Goal: Transaction & Acquisition: Book appointment/travel/reservation

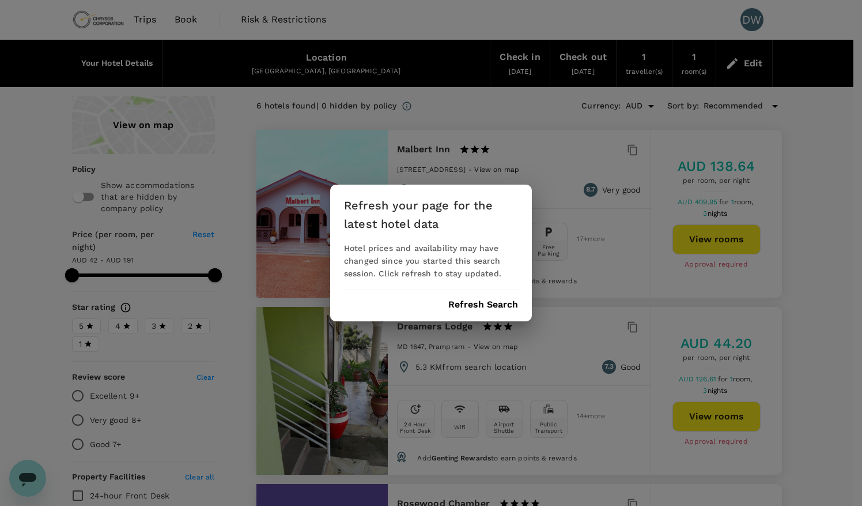
click at [480, 301] on button "Refresh Search" at bounding box center [483, 304] width 70 height 10
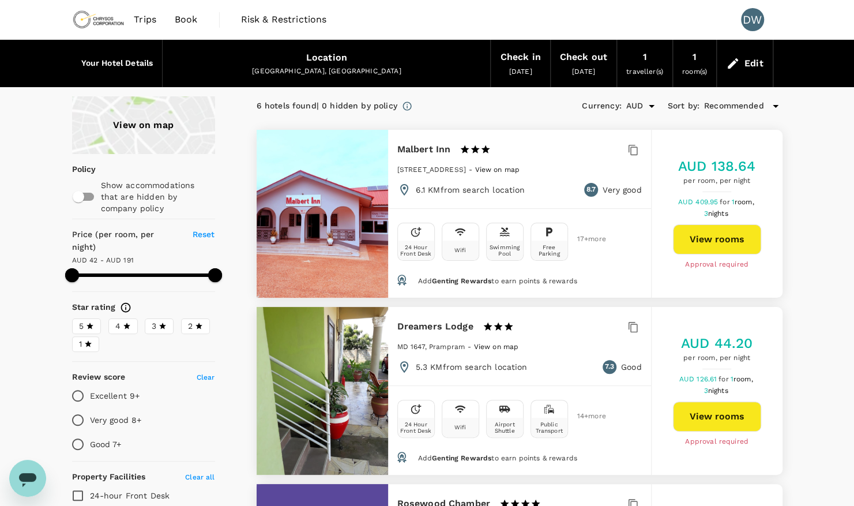
click at [773, 103] on icon at bounding box center [775, 106] width 14 height 14
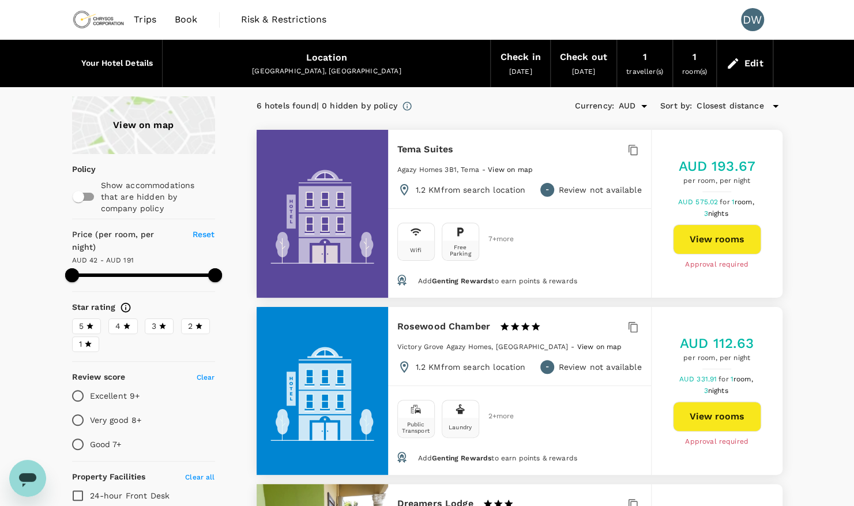
click at [507, 169] on span "View on map" at bounding box center [510, 169] width 45 height 8
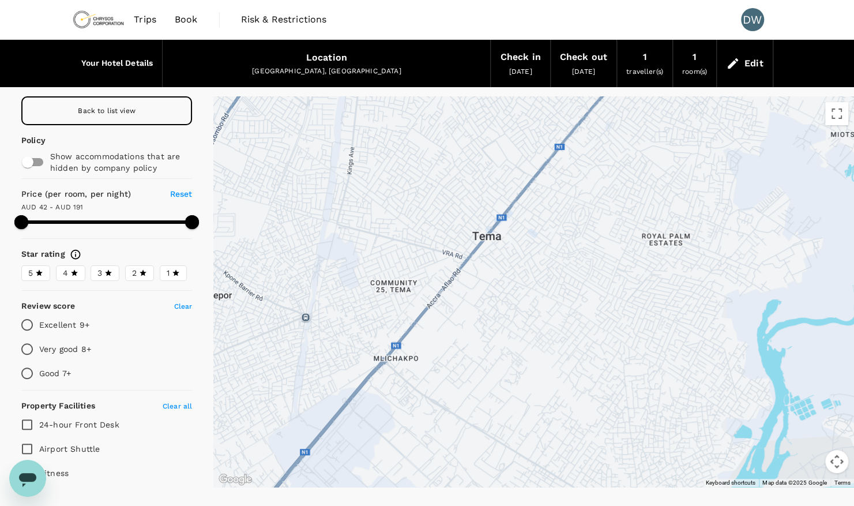
click at [84, 112] on span "Back to list view" at bounding box center [107, 111] width 58 height 8
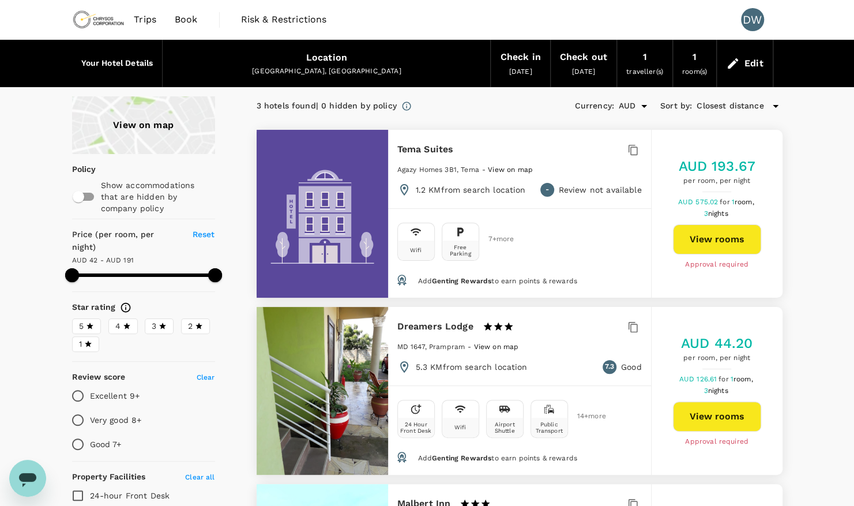
click at [777, 105] on icon at bounding box center [775, 106] width 6 height 3
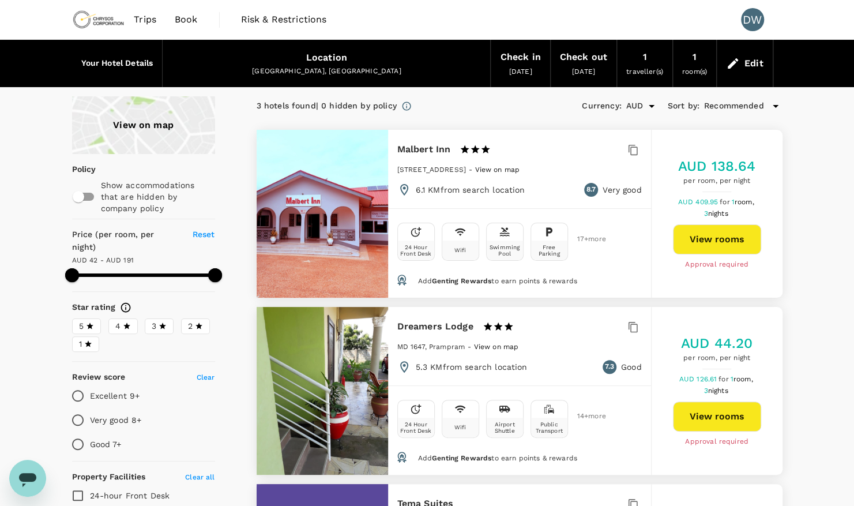
click at [837, 218] on div "View on map Policy Show accommodations that are hidden by company policy Price …" at bounding box center [427, 462] width 854 height 732
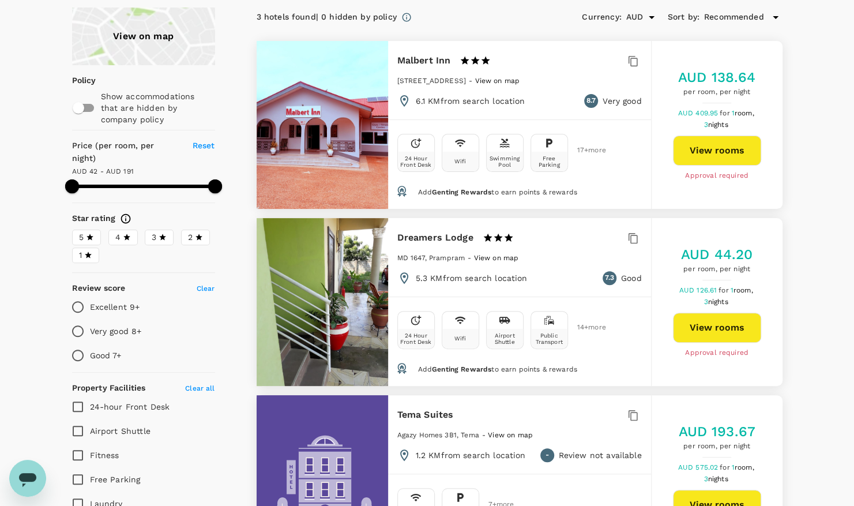
scroll to position [86, 0]
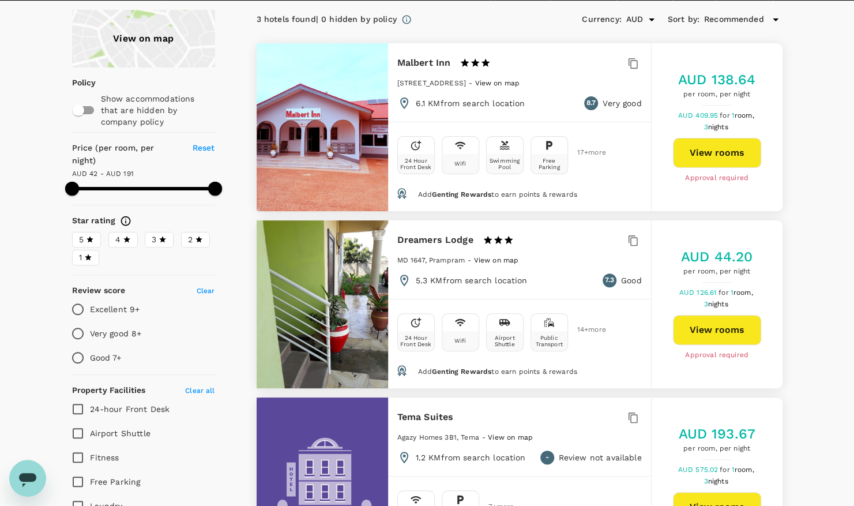
click at [810, 154] on div "View on map Policy Show accommodations that are hidden by company policy Price …" at bounding box center [427, 376] width 854 height 732
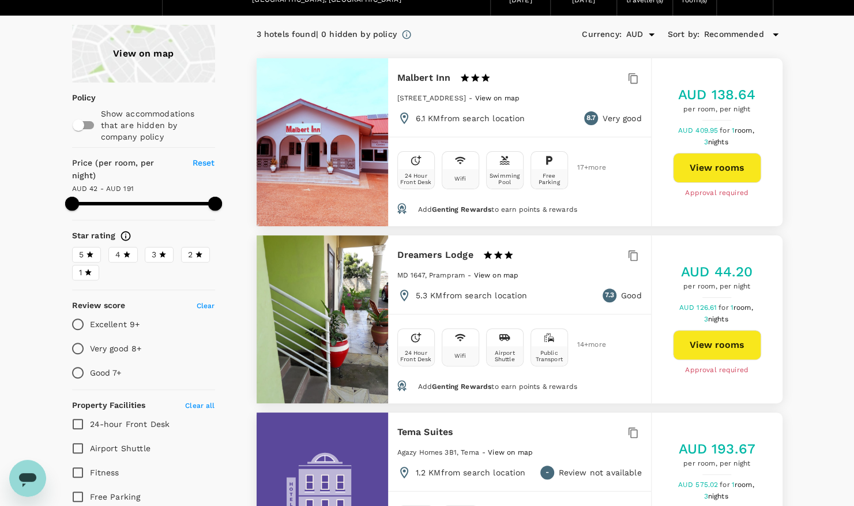
scroll to position [0, 0]
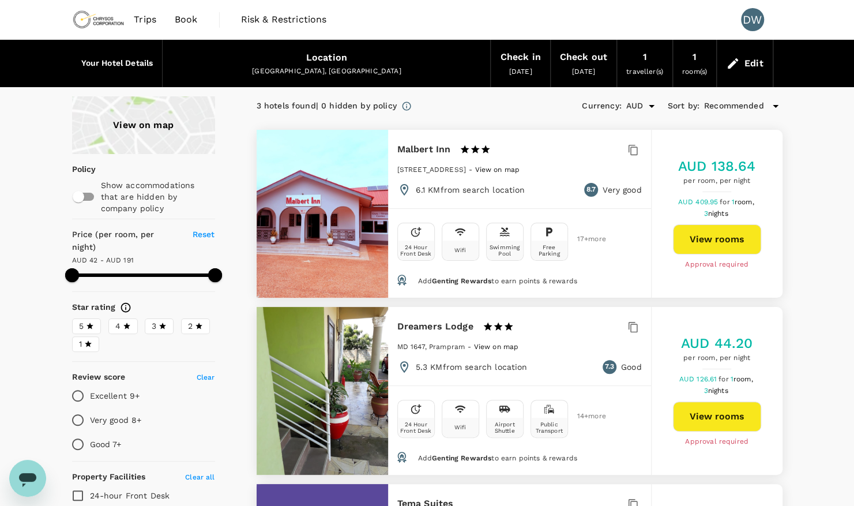
click at [200, 230] on span "Reset" at bounding box center [204, 233] width 22 height 9
click at [206, 232] on span "Reset" at bounding box center [204, 233] width 22 height 9
drag, startPoint x: 213, startPoint y: 261, endPoint x: 238, endPoint y: 261, distance: 24.8
click at [238, 261] on div "View on map Policy Show accommodations that are hidden by company policy Price …" at bounding box center [413, 462] width 738 height 732
type input "190.88"
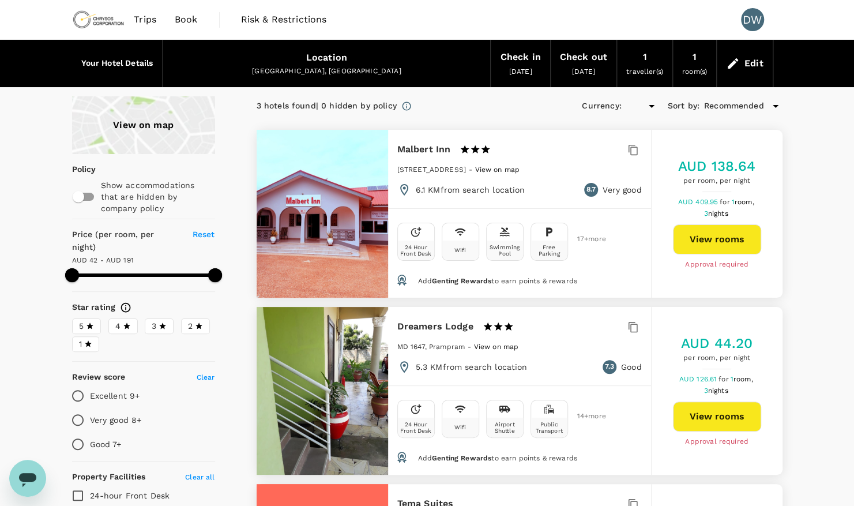
type input "AUD"
click at [799, 255] on div "View on map Policy Show accommodations that are hidden by company policy Price …" at bounding box center [427, 462] width 854 height 732
click at [93, 197] on input "checkbox" at bounding box center [79, 197] width 66 height 22
checkbox input "true"
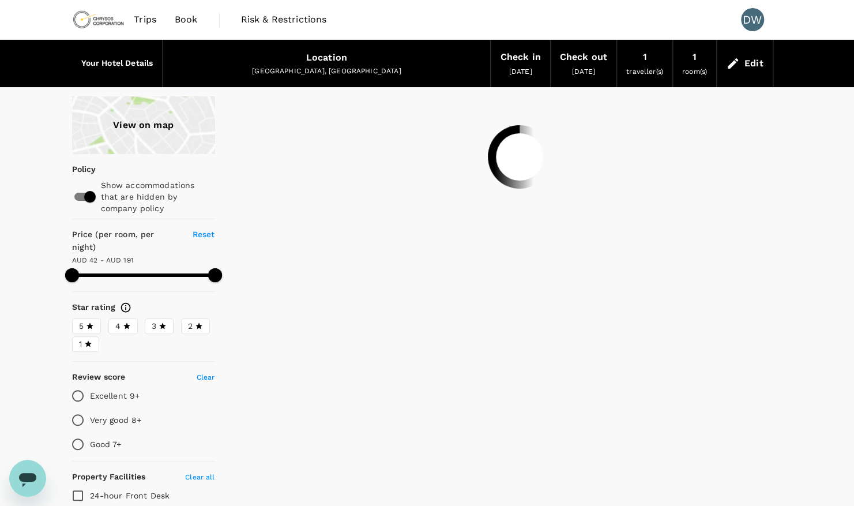
type input "190.88"
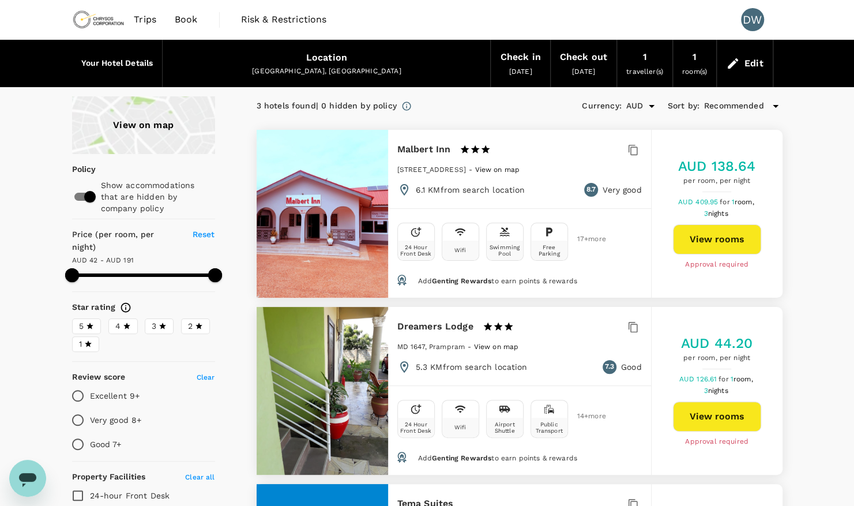
click at [803, 170] on div "View on map Policy Show accommodations that are hidden by company policy Price …" at bounding box center [427, 462] width 854 height 732
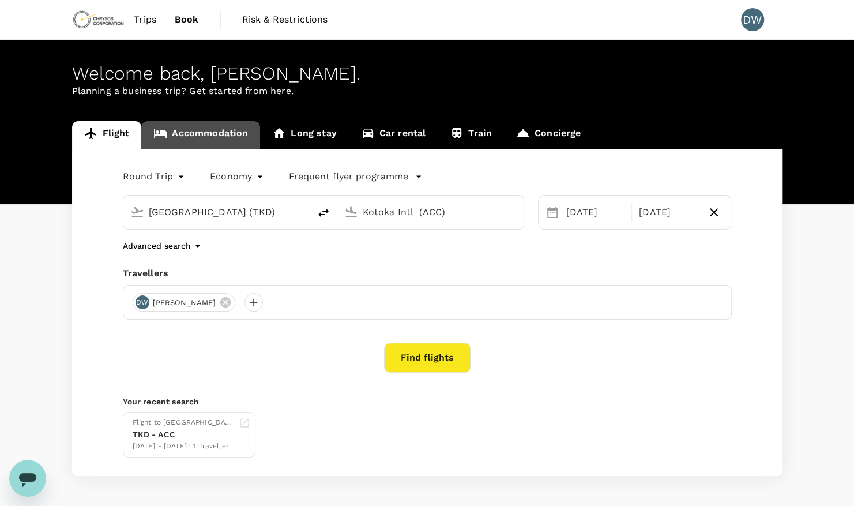
click at [196, 140] on link "Accommodation" at bounding box center [200, 135] width 119 height 28
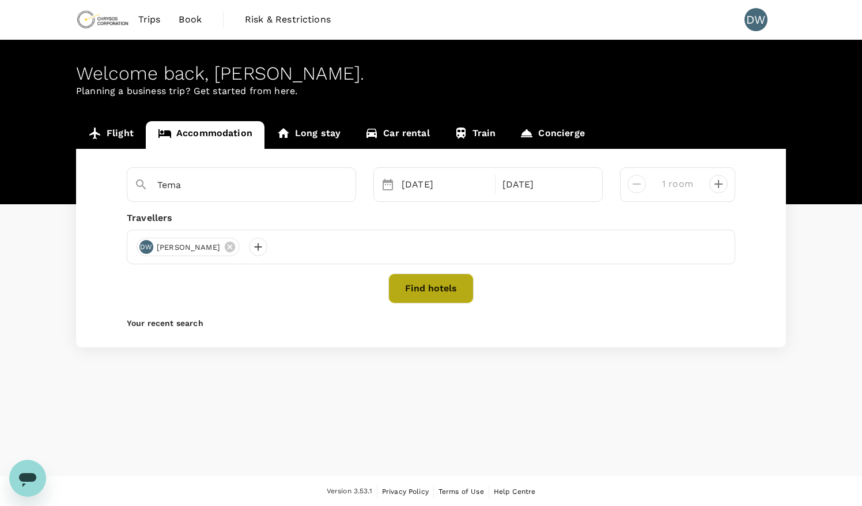
click at [413, 290] on button "Find hotels" at bounding box center [431, 288] width 85 height 30
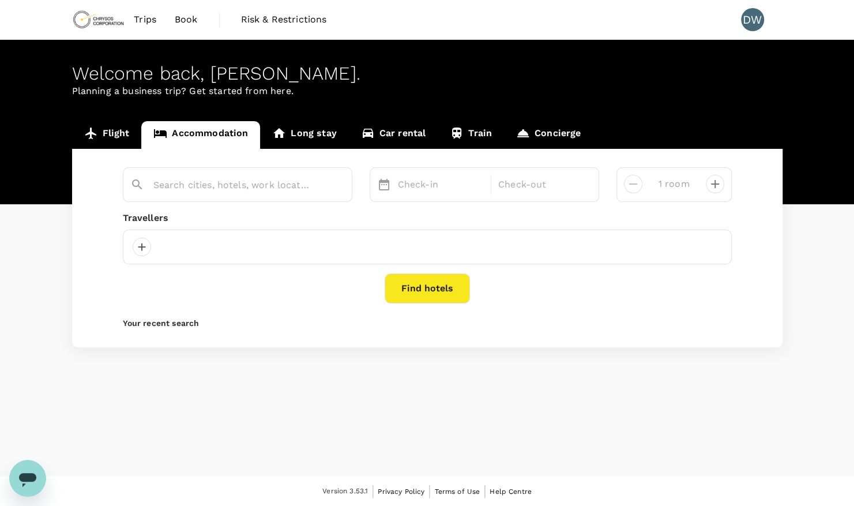
type input "Tema"
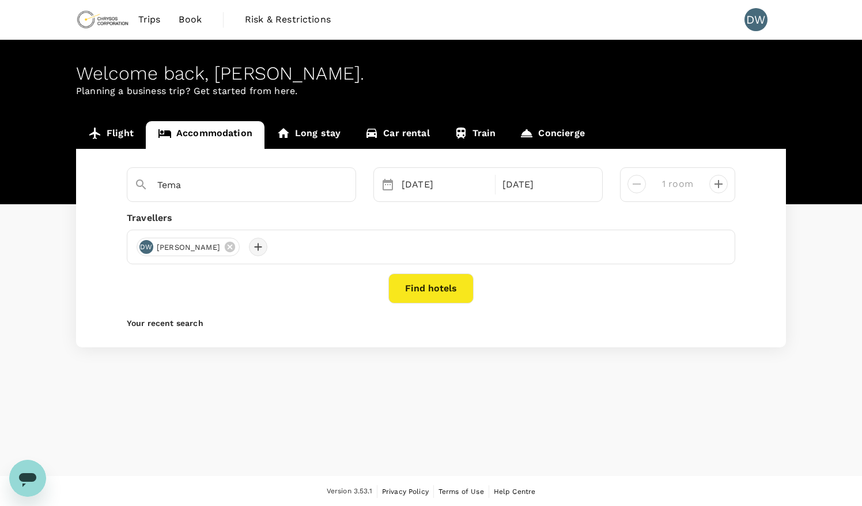
click at [267, 246] on div at bounding box center [258, 247] width 18 height 18
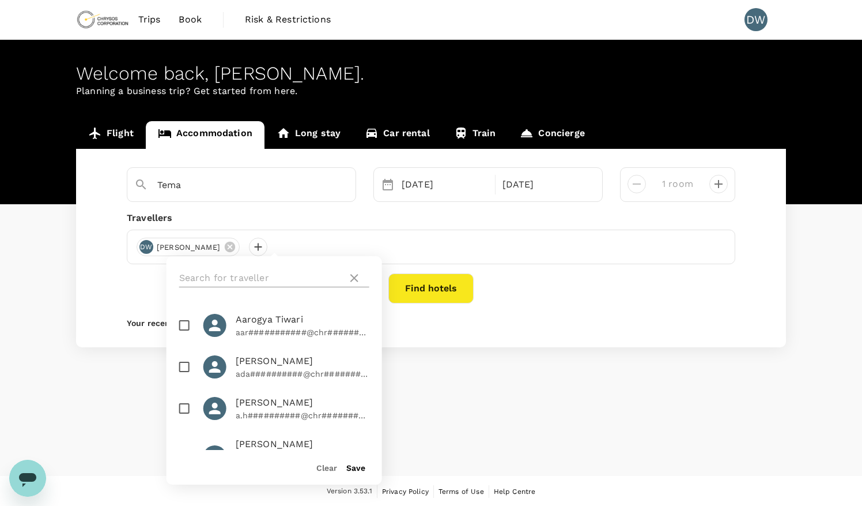
click at [354, 278] on icon at bounding box center [354, 278] width 8 height 8
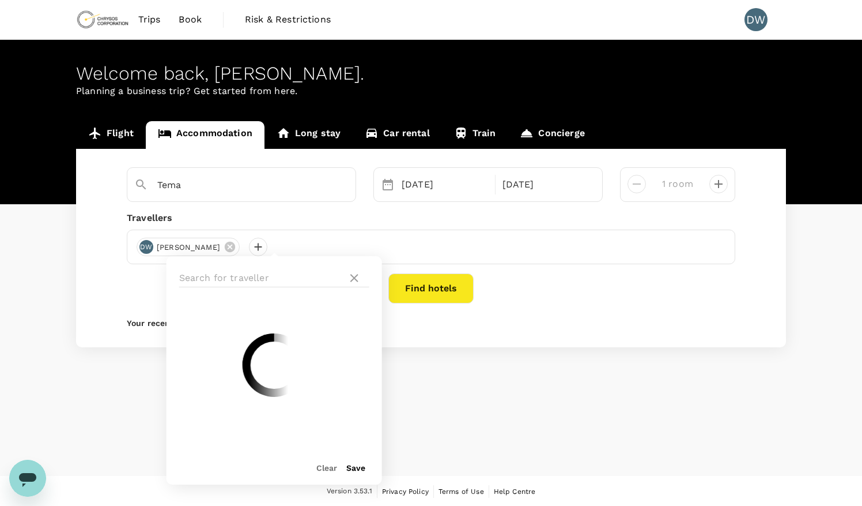
click at [115, 397] on div "Welcome back , [PERSON_NAME] . Planning a business trip? Get started from here.…" at bounding box center [431, 258] width 862 height 436
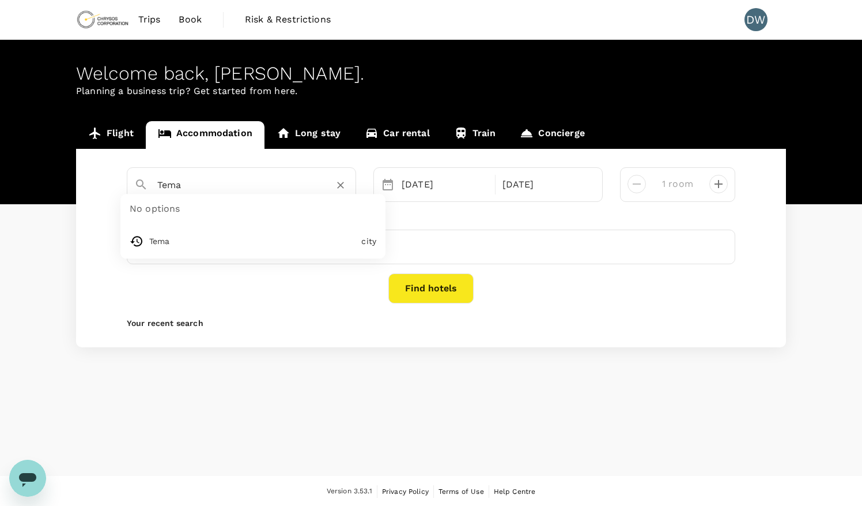
click at [199, 184] on input "Tema" at bounding box center [236, 185] width 159 height 18
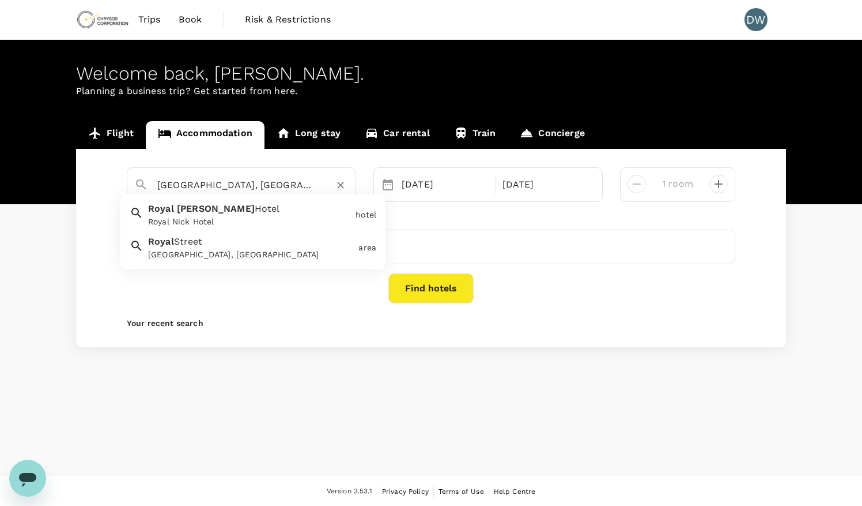
click at [255, 208] on span "Hotel" at bounding box center [267, 208] width 25 height 11
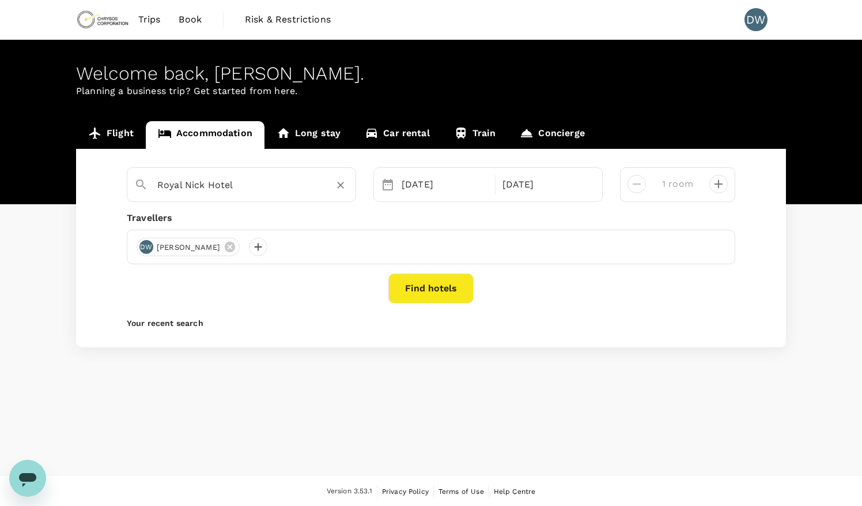
type input "Royal Nick Hotel"
click at [413, 286] on button "Find hotels" at bounding box center [431, 288] width 85 height 30
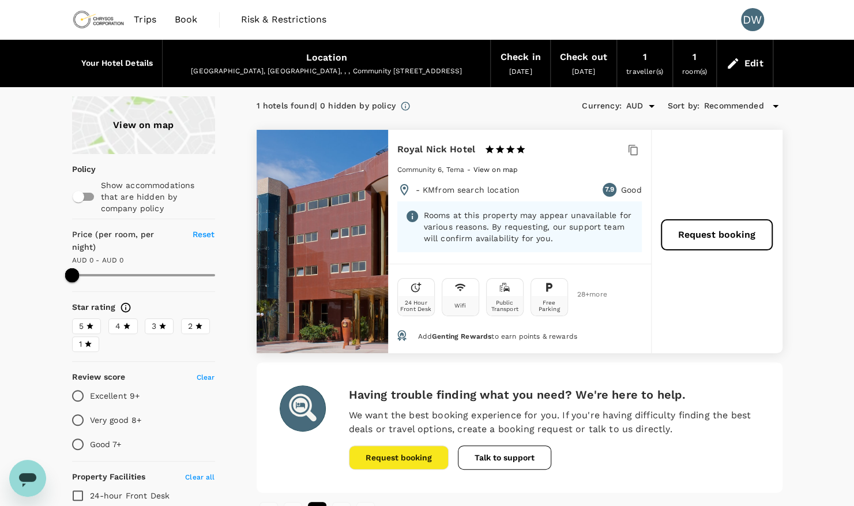
click at [203, 234] on span "Reset" at bounding box center [204, 233] width 22 height 9
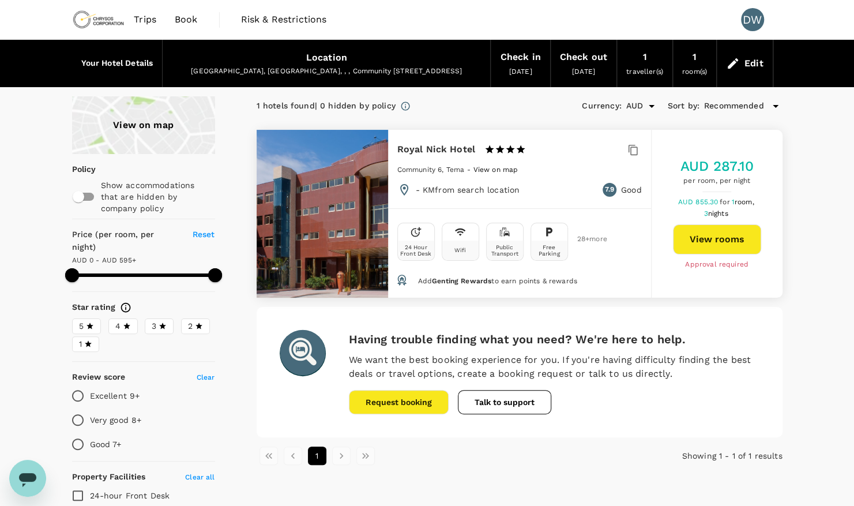
type input "594"
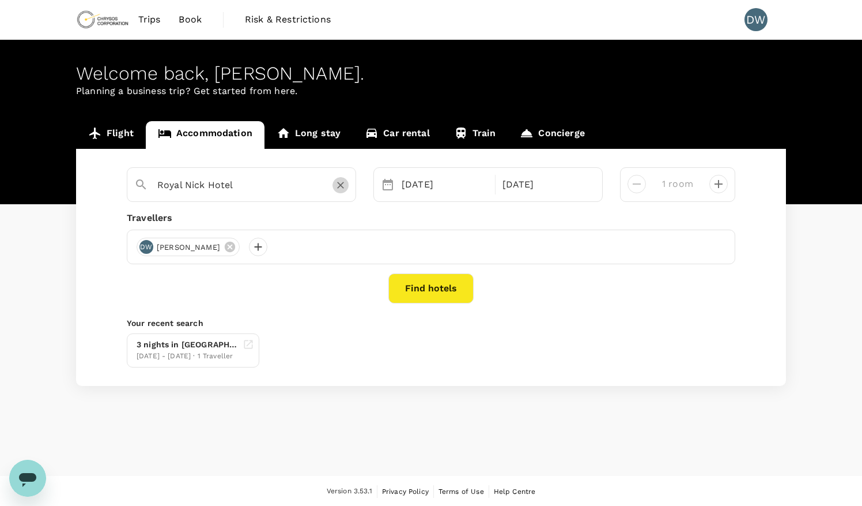
click at [341, 186] on icon "Clear" at bounding box center [340, 185] width 7 height 7
click at [305, 186] on input "text" at bounding box center [236, 185] width 159 height 18
click at [272, 186] on input "text" at bounding box center [236, 185] width 159 height 18
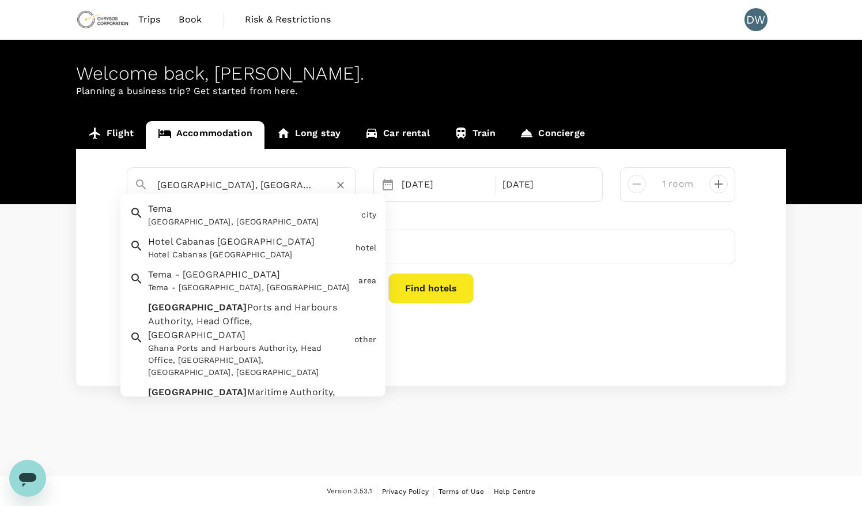
click at [177, 214] on div "Tema Tema, [GEOGRAPHIC_DATA]" at bounding box center [250, 213] width 213 height 31
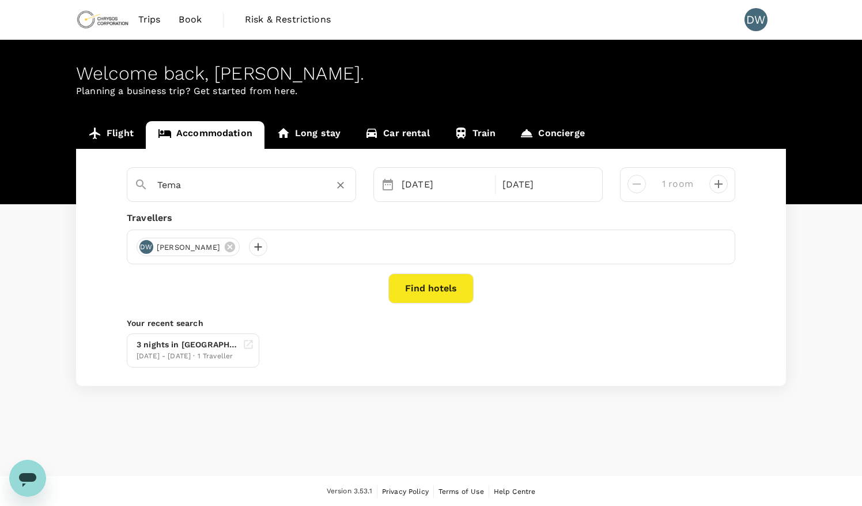
type input "Tema"
click at [435, 284] on button "Find hotels" at bounding box center [431, 288] width 85 height 30
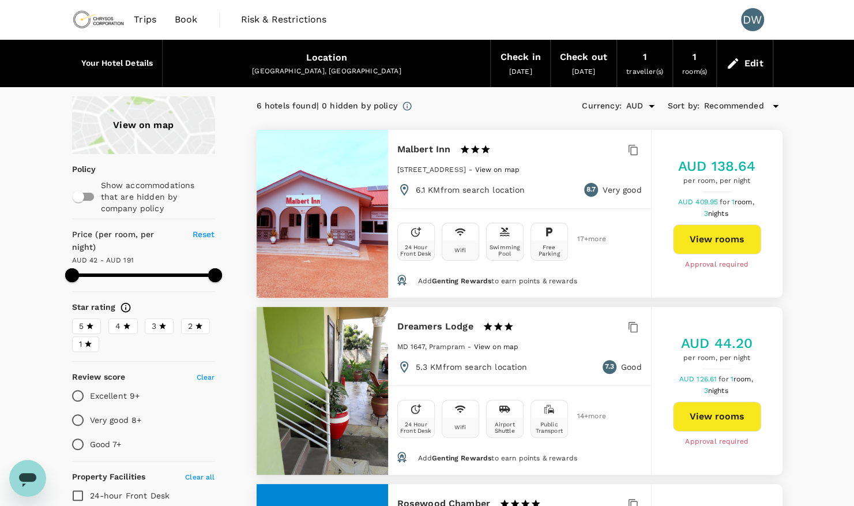
type input "190.88"
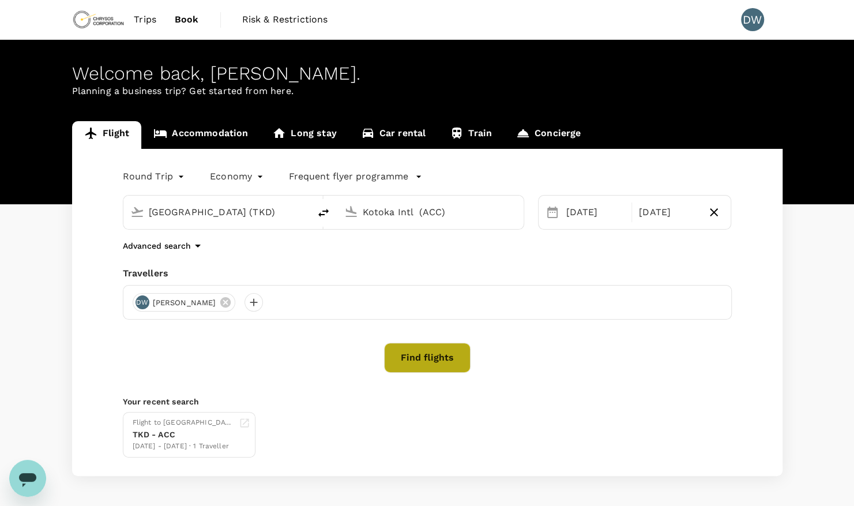
click at [444, 355] on button "Find flights" at bounding box center [427, 357] width 86 height 30
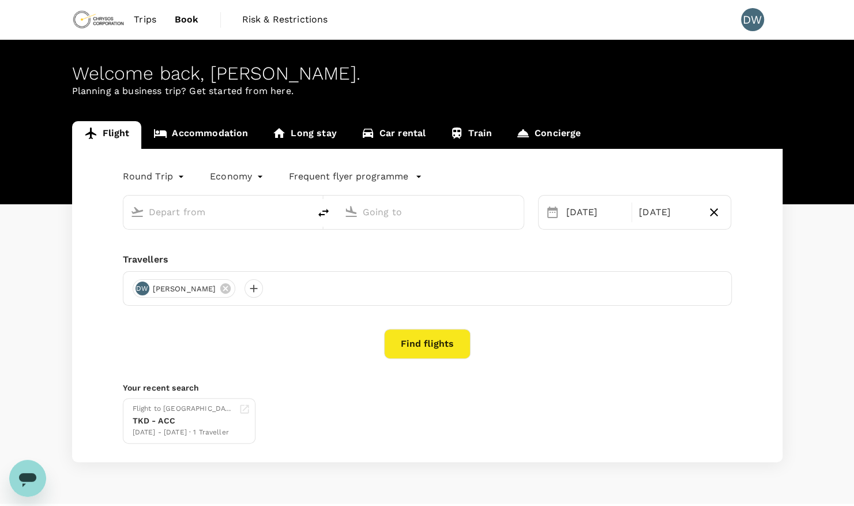
type input "[GEOGRAPHIC_DATA] (TKD)"
type input "Kotoka Intl (ACC)"
type input "[GEOGRAPHIC_DATA] (TKD)"
type input "Kotoka Intl (ACC)"
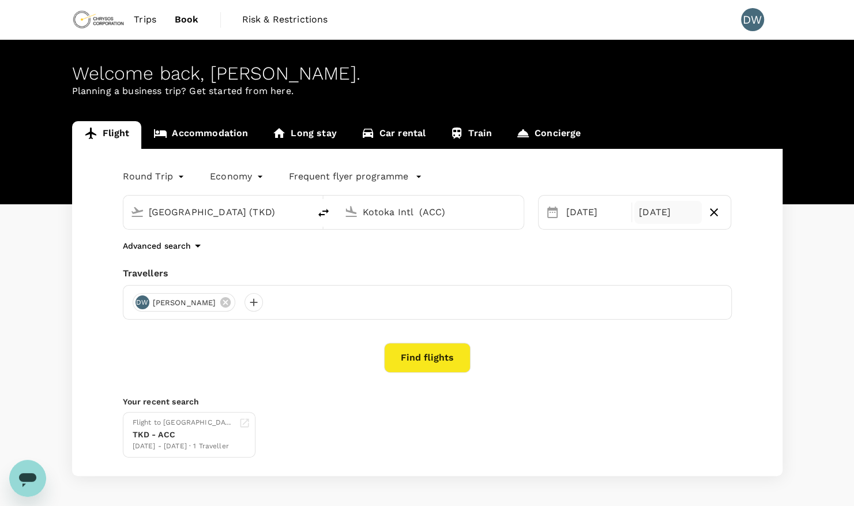
click at [674, 216] on div "[DATE]" at bounding box center [667, 212] width 67 height 23
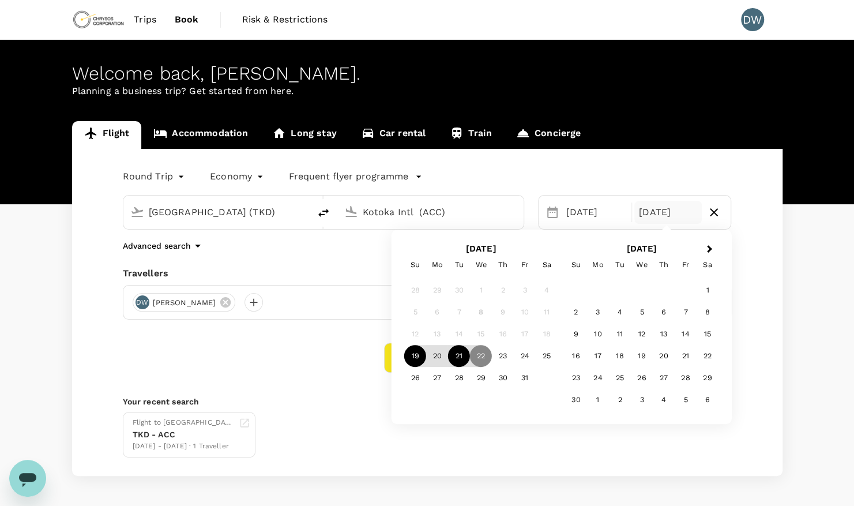
click at [461, 357] on div "21" at bounding box center [459, 356] width 22 height 22
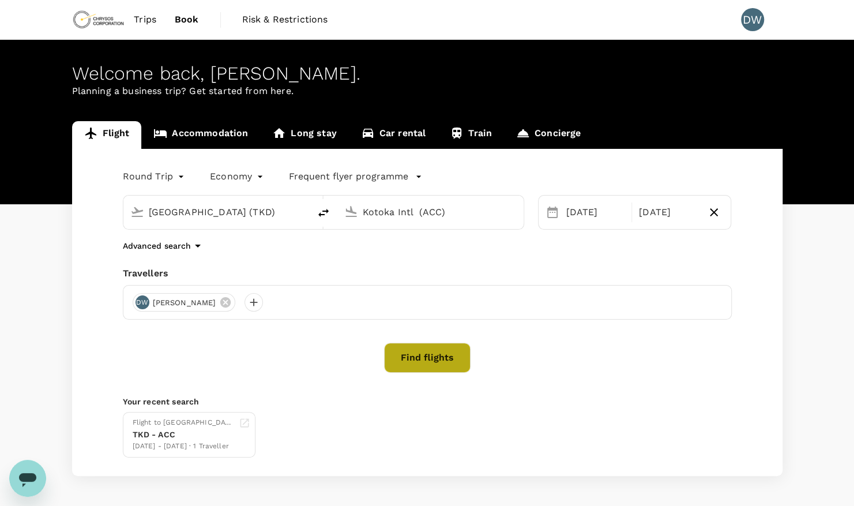
click at [454, 363] on button "Find flights" at bounding box center [427, 357] width 86 height 30
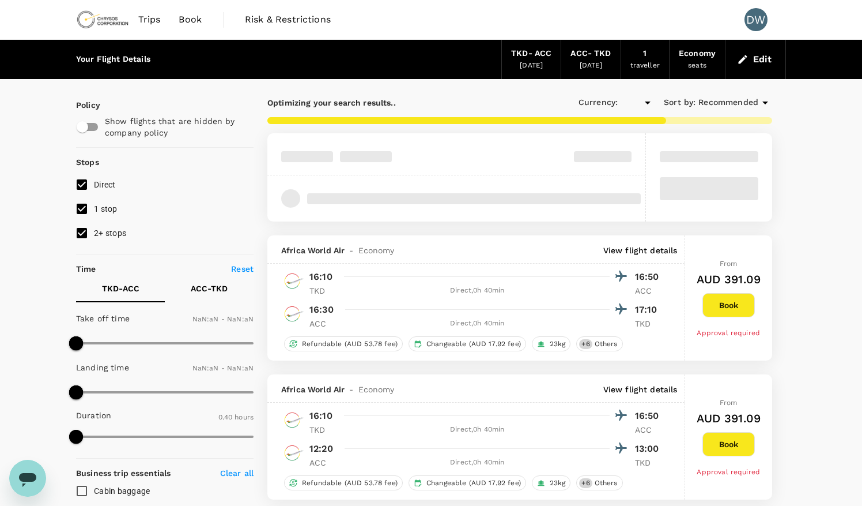
type input "AUD"
type input "1440"
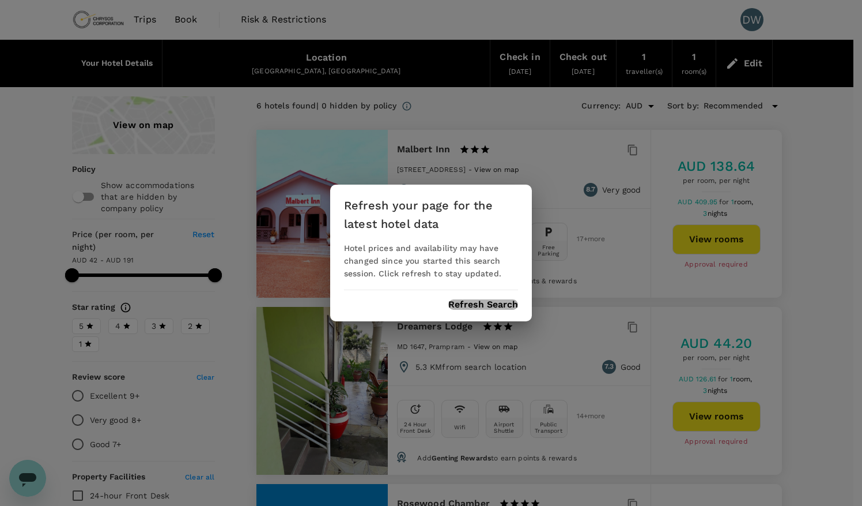
click at [483, 306] on button "Refresh Search" at bounding box center [483, 304] width 70 height 10
